Goal: Complete application form: Complete application form

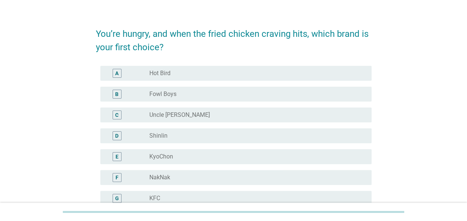
scroll to position [20, 0]
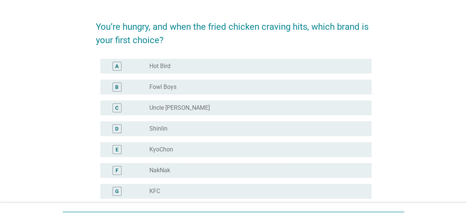
click at [164, 64] on label "Hot Bird" at bounding box center [159, 65] width 21 height 7
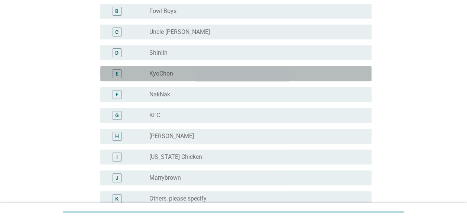
click at [158, 72] on label "KyoChon" at bounding box center [161, 73] width 24 height 7
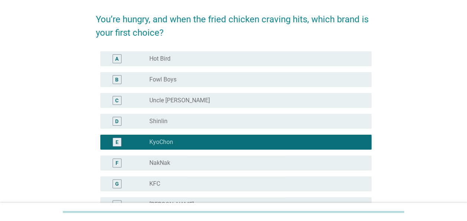
scroll to position [24, 0]
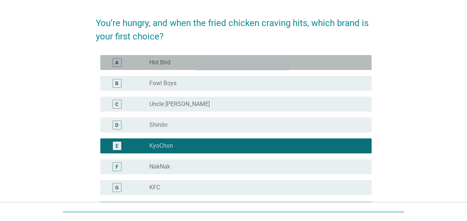
click at [155, 62] on label "Hot Bird" at bounding box center [159, 62] width 21 height 7
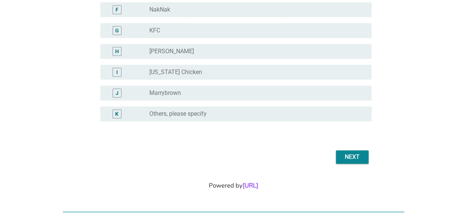
scroll to position [181, 0]
click at [353, 154] on div "Next" at bounding box center [352, 156] width 21 height 9
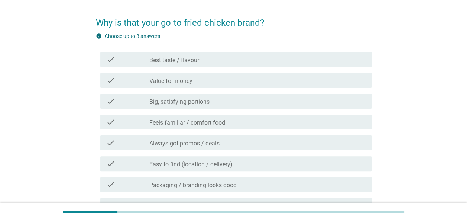
scroll to position [27, 0]
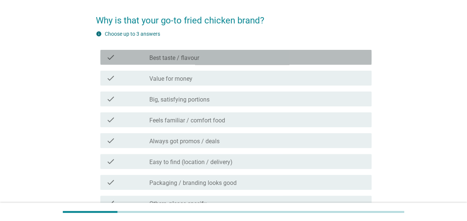
click at [245, 62] on div "check check_box_outline_blank Best taste / flavour" at bounding box center [235, 57] width 271 height 15
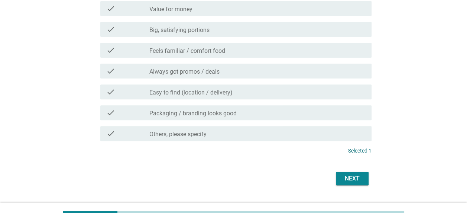
scroll to position [99, 0]
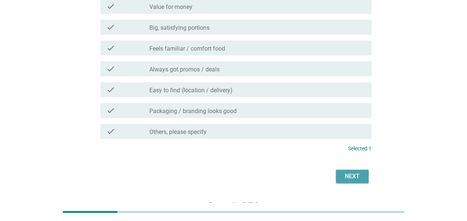
click at [347, 173] on div "Next" at bounding box center [352, 176] width 21 height 9
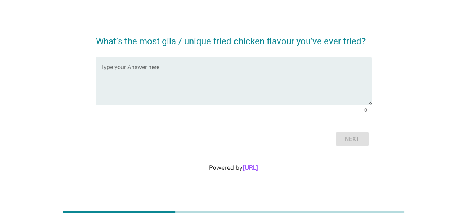
scroll to position [0, 0]
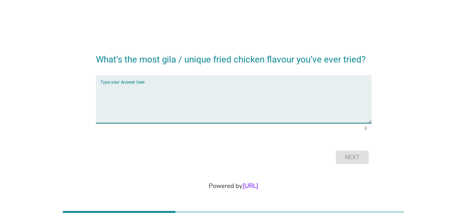
click at [222, 88] on textarea "Type your Answer here" at bounding box center [235, 103] width 271 height 39
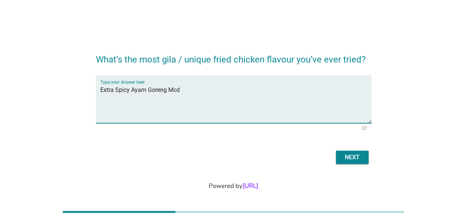
type textarea "Extra Spicy Ayam Goreng Mcd"
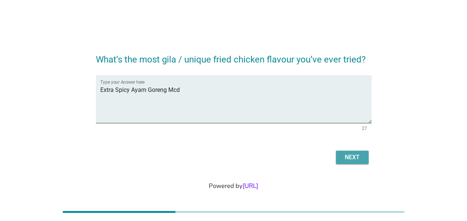
click at [361, 161] on div "Next" at bounding box center [352, 157] width 21 height 9
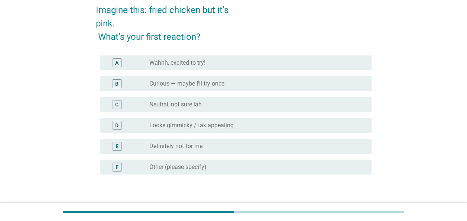
scroll to position [38, 0]
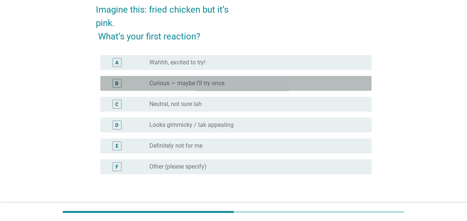
click at [227, 81] on div "radio_button_unchecked Curious — maybe I’ll try once" at bounding box center [254, 83] width 210 height 7
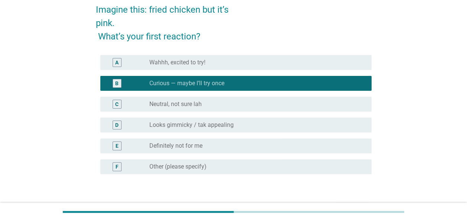
scroll to position [96, 0]
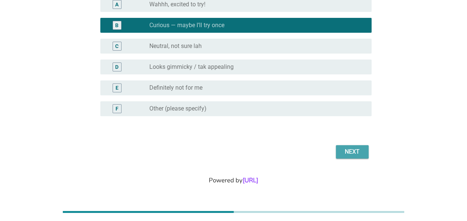
click at [353, 147] on div "Next" at bounding box center [352, 151] width 21 height 9
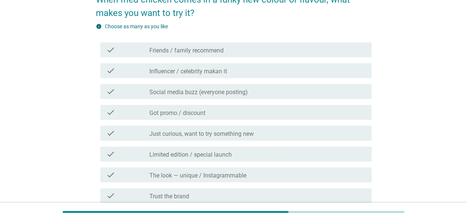
scroll to position [52, 0]
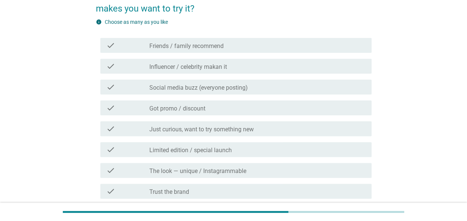
click at [252, 46] on div "check_box_outline_blank Friends / family recommend" at bounding box center [257, 45] width 216 height 9
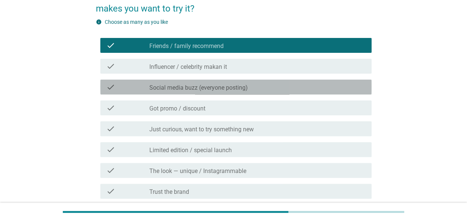
click at [217, 87] on label "Social media buzz (everyone posting)" at bounding box center [198, 87] width 99 height 7
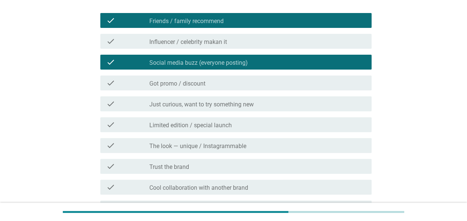
scroll to position [77, 0]
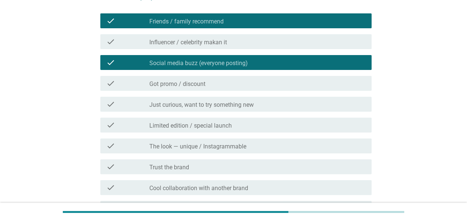
click at [185, 84] on label "Got promo / discount" at bounding box center [177, 83] width 56 height 7
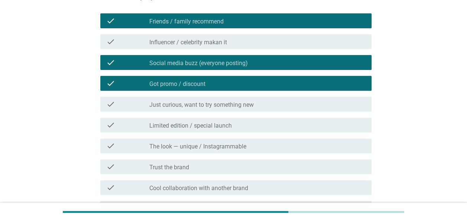
scroll to position [167, 0]
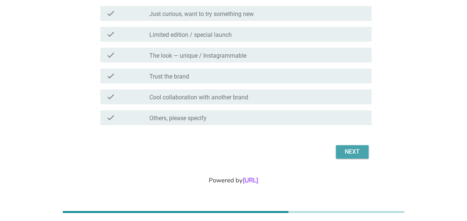
click at [361, 156] on button "Next" at bounding box center [352, 151] width 33 height 13
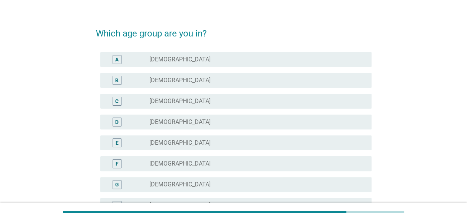
scroll to position [14, 0]
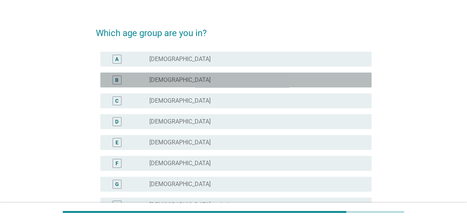
click at [183, 79] on label "[DEMOGRAPHIC_DATA]" at bounding box center [179, 79] width 61 height 7
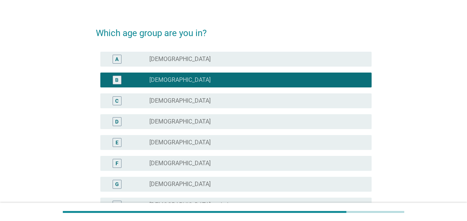
scroll to position [110, 0]
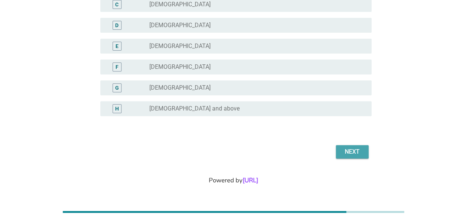
click at [361, 152] on div "Next" at bounding box center [352, 151] width 21 height 9
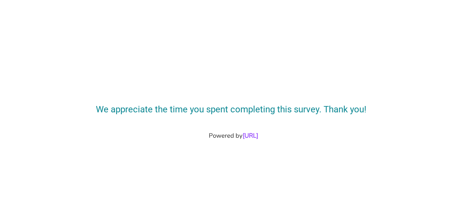
scroll to position [0, 0]
